Goal: Check status

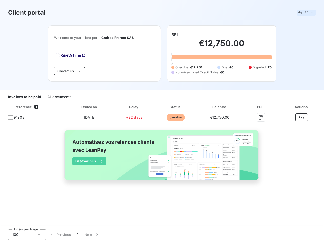
click at [306, 13] on span "FR" at bounding box center [306, 13] width 4 height 4
click at [69, 71] on button "Contact us" at bounding box center [69, 71] width 31 height 8
click at [175, 35] on div "Welcome to your client portal Graitec [GEOGRAPHIC_DATA] SAS Contact us BEI €12,…" at bounding box center [162, 57] width 244 height 64
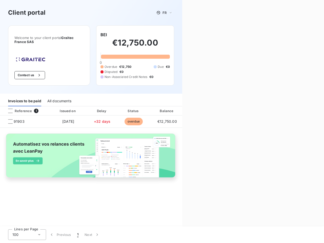
click at [25, 97] on div "Invoices to be paid" at bounding box center [24, 101] width 33 height 11
click at [59, 97] on div "All documents" at bounding box center [59, 101] width 24 height 11
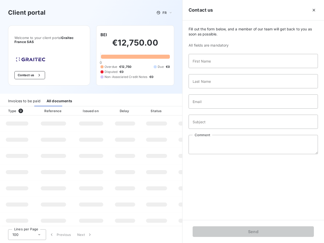
click at [32, 107] on th "Type 0" at bounding box center [17, 110] width 34 height 9
click at [10, 107] on th "Type 0" at bounding box center [17, 110] width 34 height 9
click at [89, 107] on th "Issued on" at bounding box center [91, 110] width 37 height 9
click at [134, 107] on th "Delay" at bounding box center [125, 110] width 31 height 9
